Goal: Find specific page/section: Find specific page/section

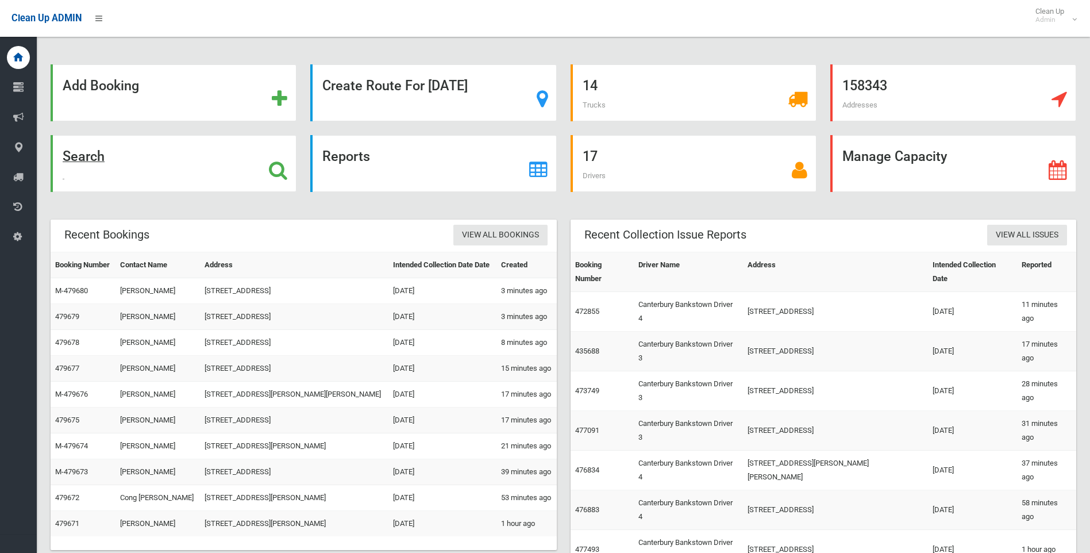
click at [251, 174] on div "Search" at bounding box center [174, 163] width 246 height 57
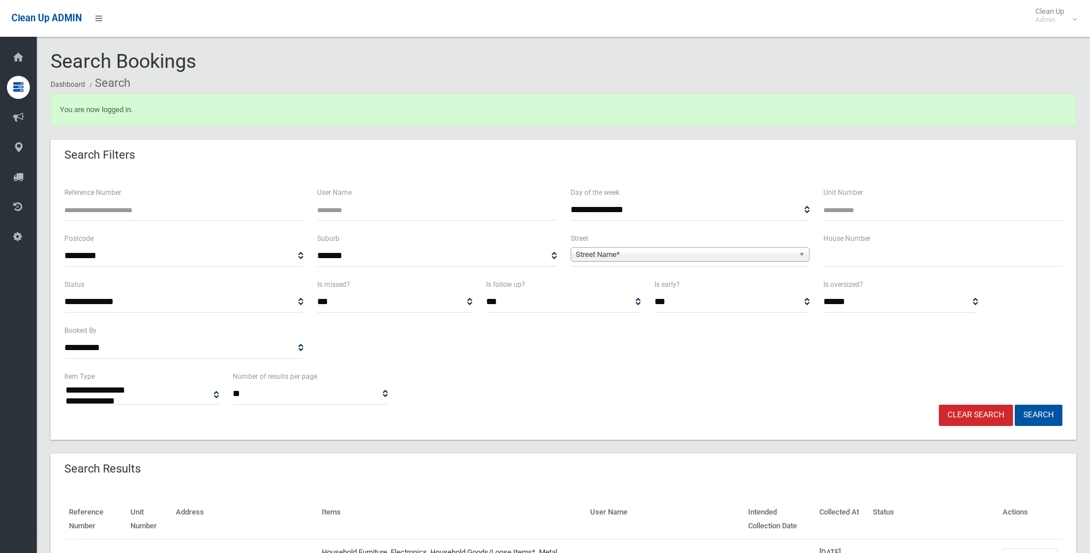
select select
click at [662, 255] on span "Street Name*" at bounding box center [685, 255] width 218 height 14
type input "***"
click at [649, 284] on li "Yeo Street (YAGOONA 2199)" at bounding box center [689, 286] width 233 height 14
click at [1038, 416] on button "Search" at bounding box center [1039, 414] width 48 height 21
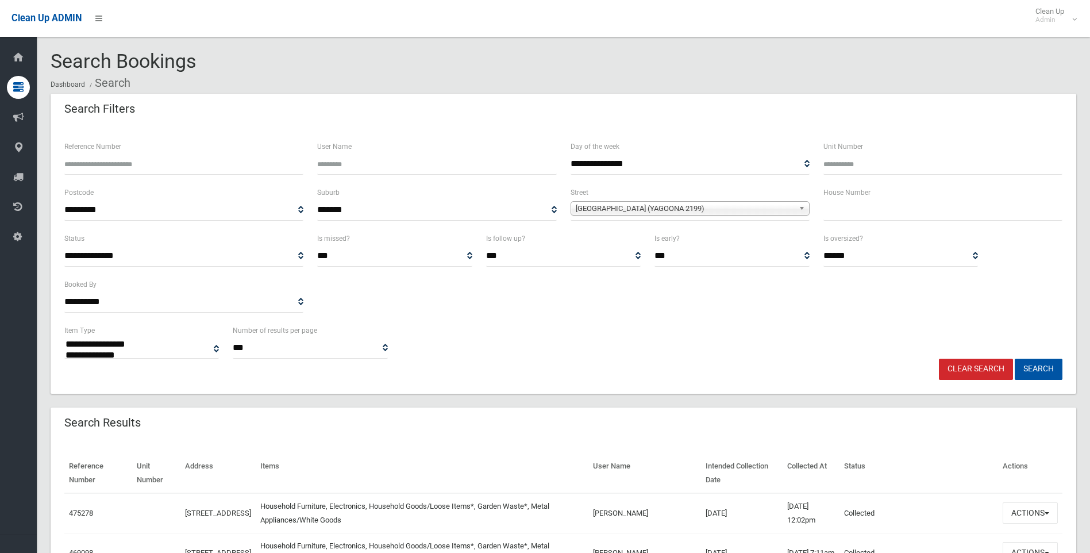
select select
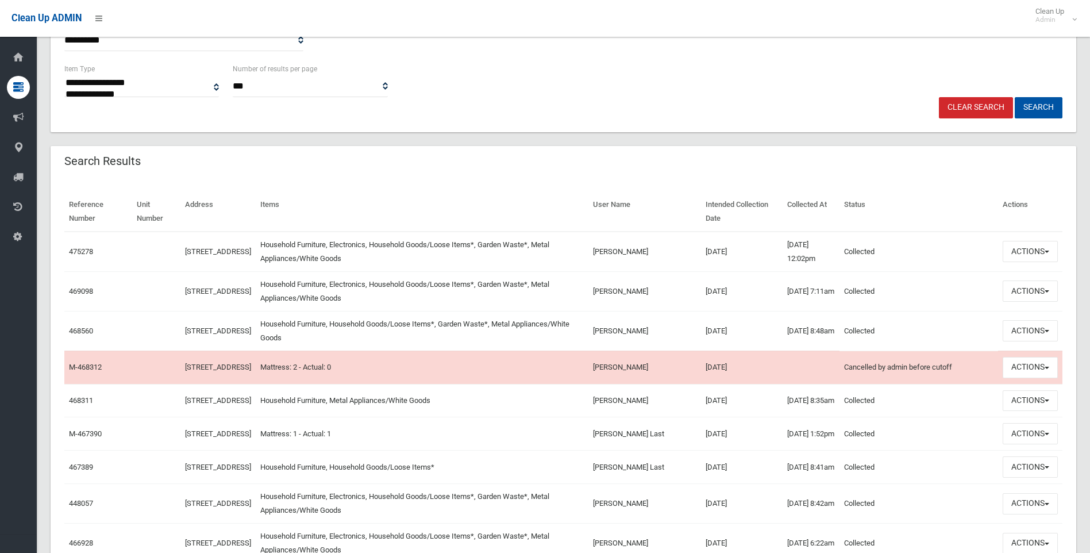
scroll to position [172, 0]
